Goal: Book appointment/travel/reservation

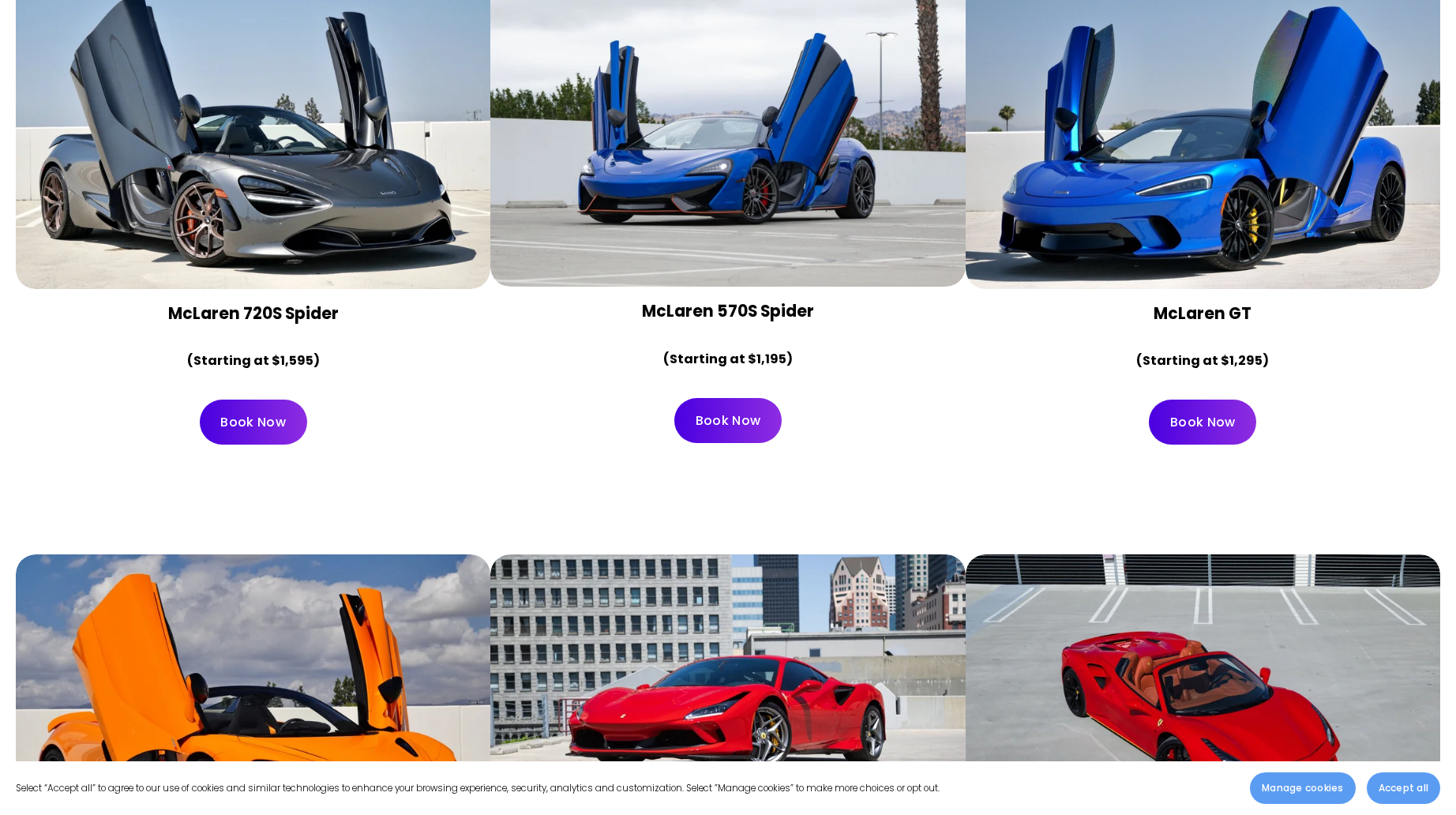
scroll to position [1817, 0]
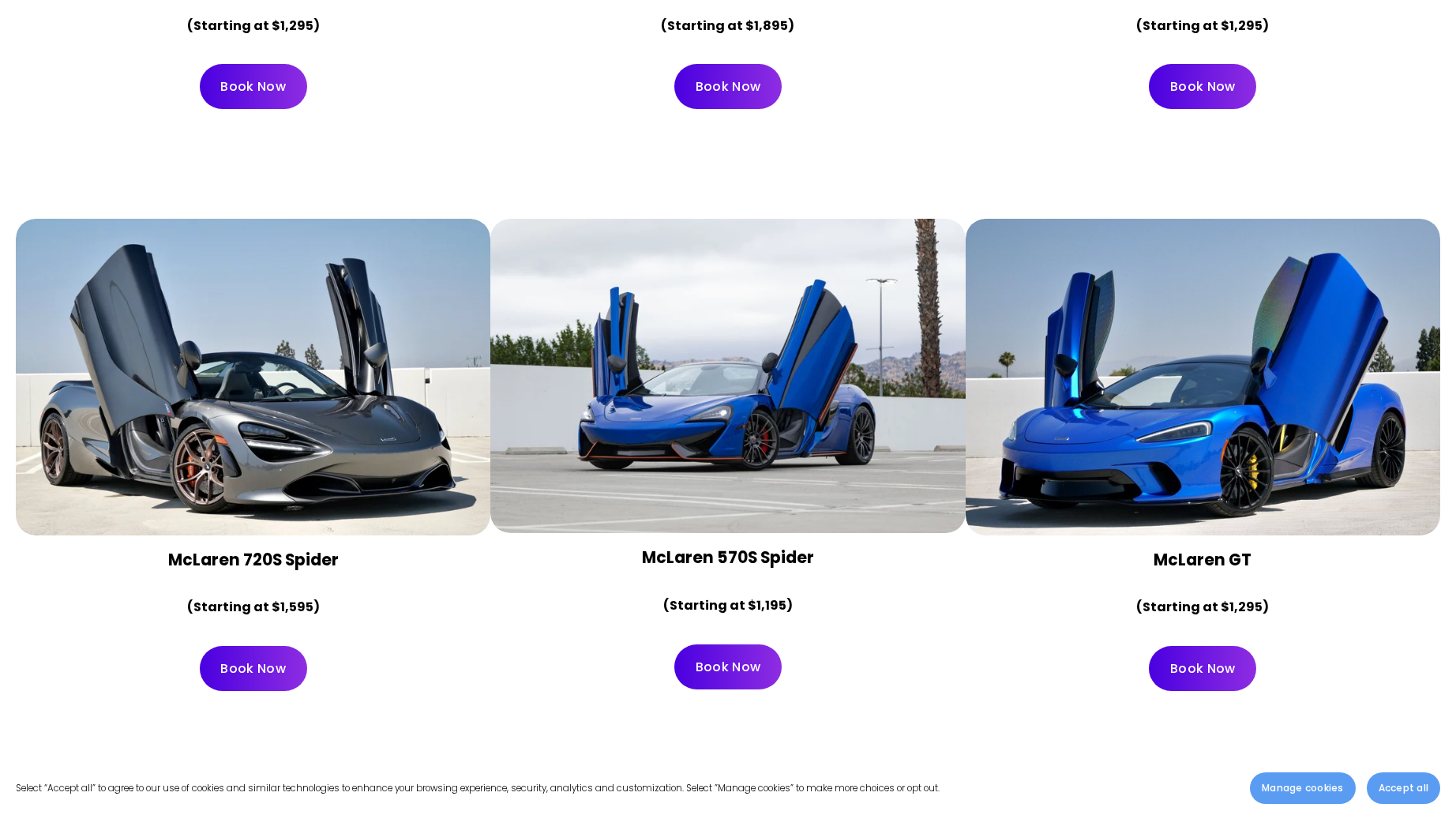
click at [272, 646] on link "Book Now" at bounding box center [253, 669] width 108 height 45
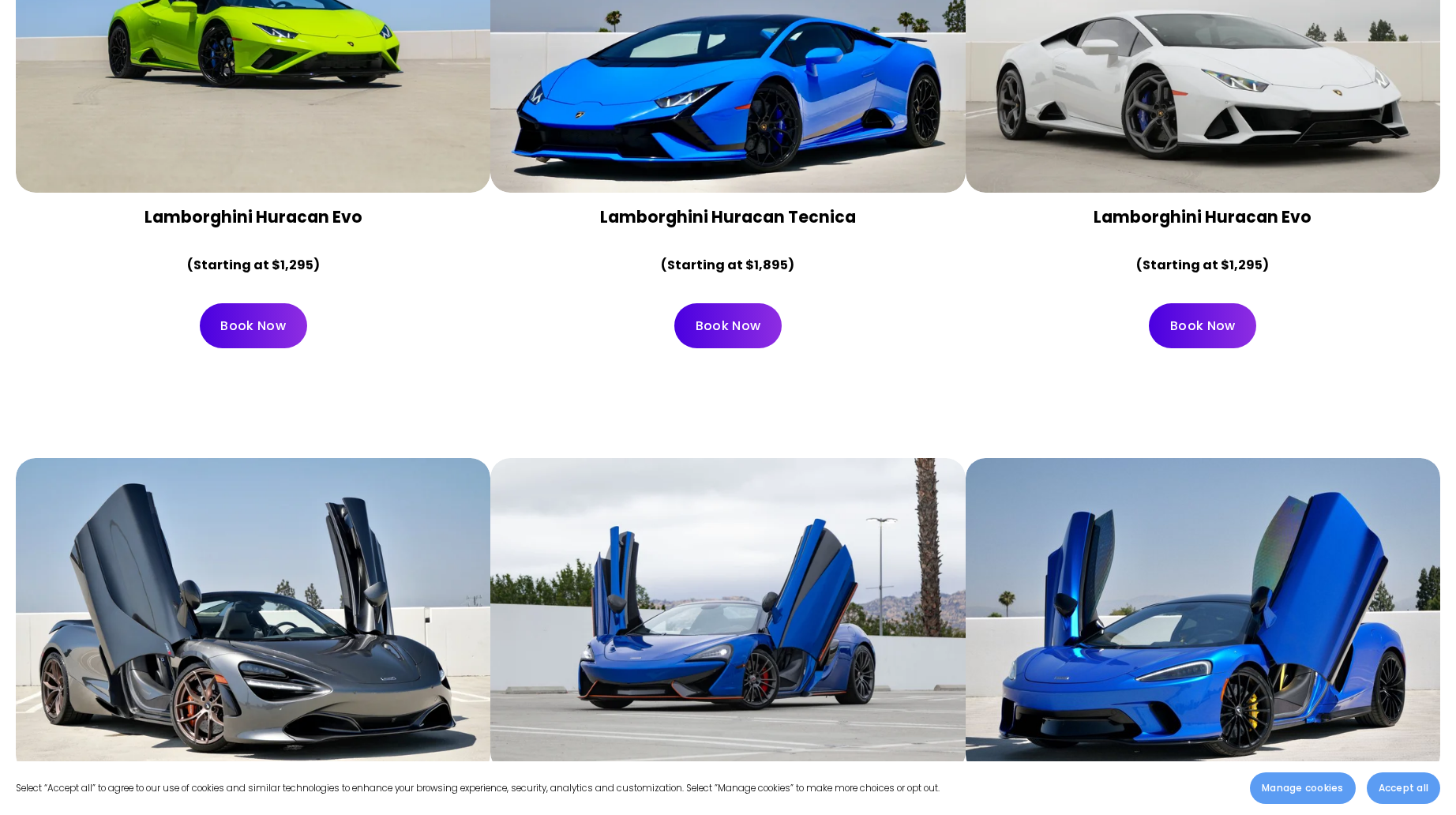
scroll to position [1183, 0]
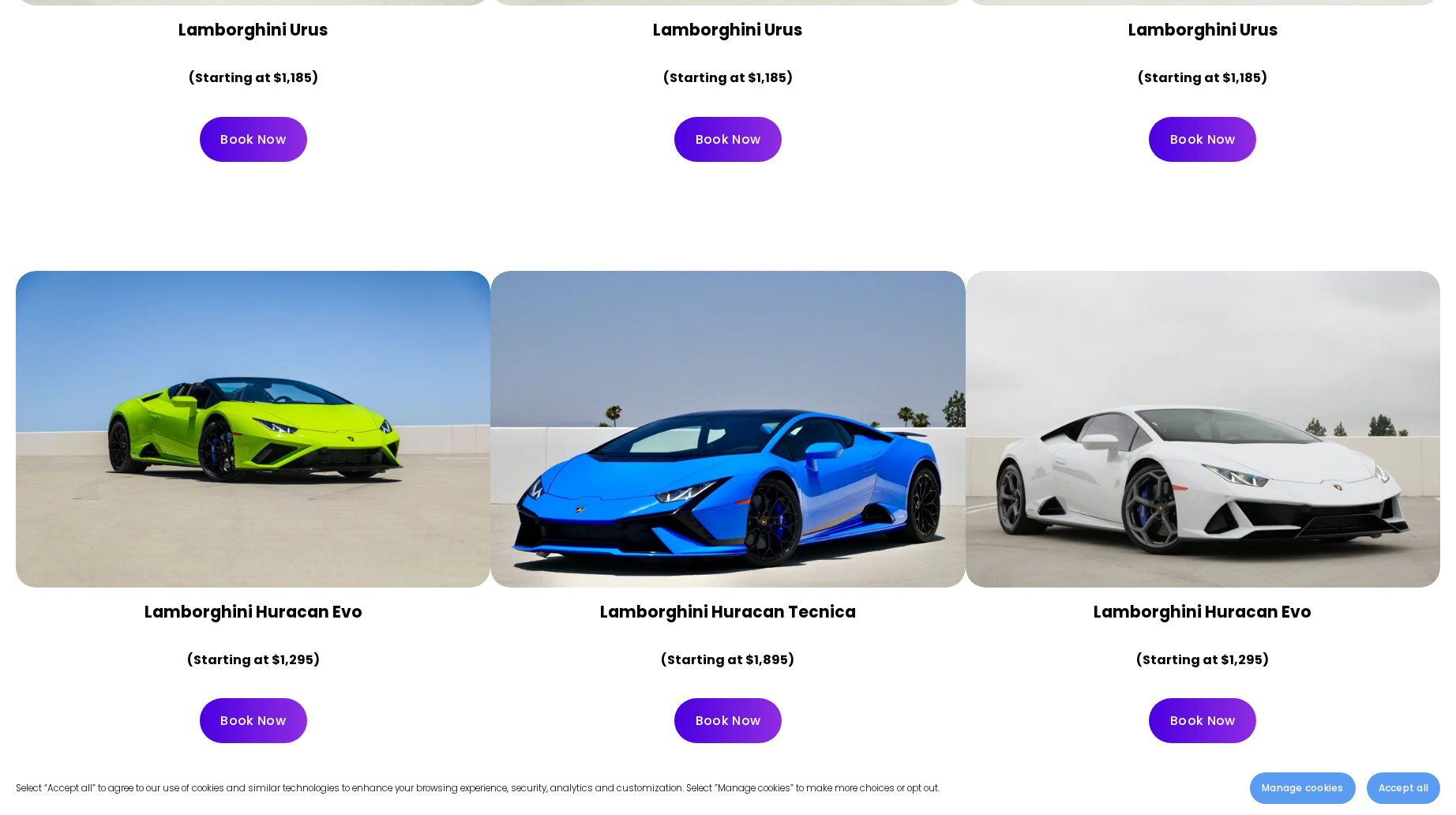
click at [756, 699] on link "Book Now" at bounding box center [728, 721] width 108 height 45
